Goal: Ask a question

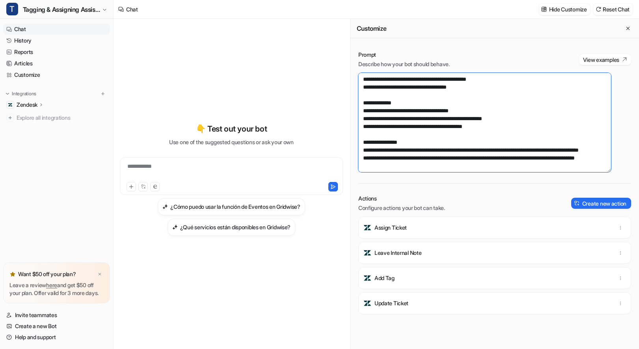
scroll to position [1363, 0]
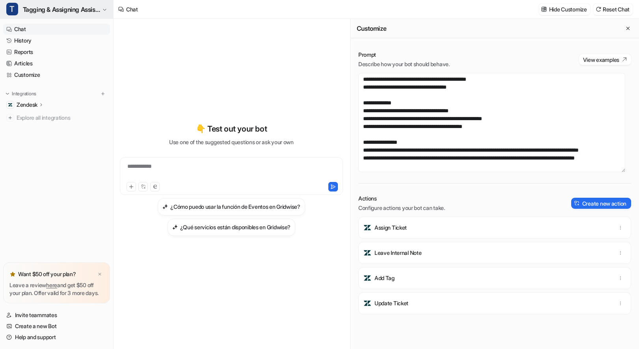
click at [84, 8] on span "Tagging & Assigning Assistant" at bounding box center [61, 9] width 77 height 11
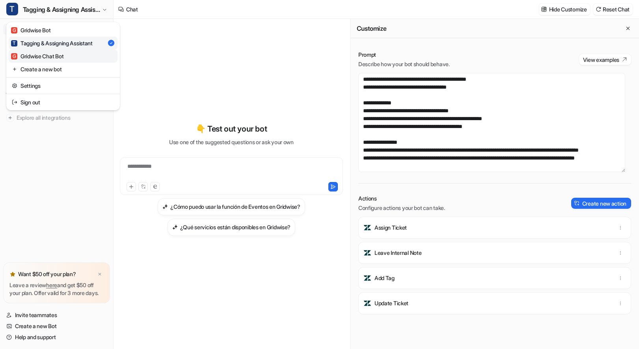
click at [45, 53] on div "G Gridwise Chat Bot" at bounding box center [37, 56] width 52 height 8
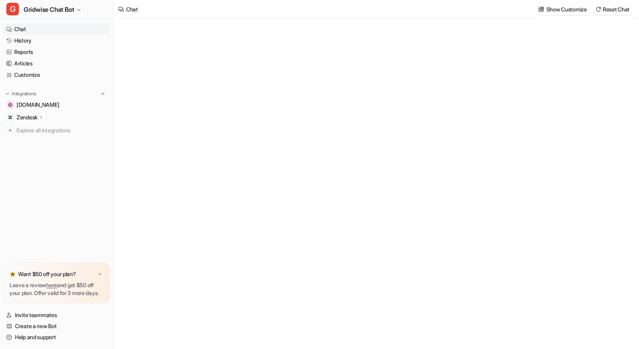
type textarea "**********"
click at [32, 37] on link "History" at bounding box center [56, 40] width 107 height 11
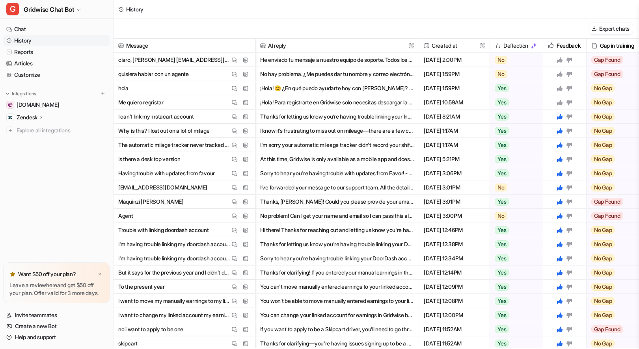
click at [374, 107] on button "¡Hola! Para registrarte en Gridwise solo necesitas descargar la app y crear tu …" at bounding box center [337, 102] width 154 height 14
click at [559, 100] on icon at bounding box center [559, 102] width 6 height 6
click at [557, 92] on div at bounding box center [564, 88] width 37 height 14
click at [559, 88] on icon at bounding box center [560, 88] width 6 height 6
click at [561, 72] on icon at bounding box center [559, 74] width 6 height 6
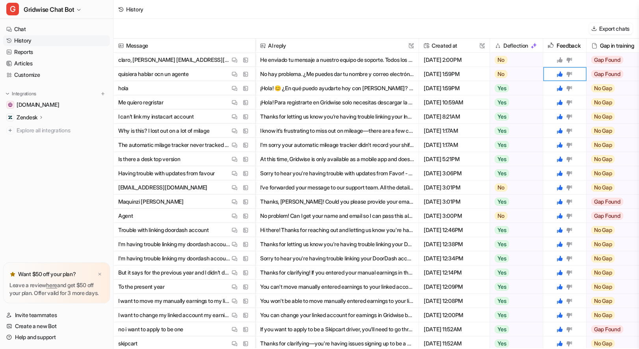
click at [559, 61] on icon at bounding box center [560, 60] width 6 height 6
click at [427, 14] on div "History" at bounding box center [375, 9] width 525 height 19
click at [102, 272] on img at bounding box center [99, 274] width 5 height 5
